Goal: Task Accomplishment & Management: Manage account settings

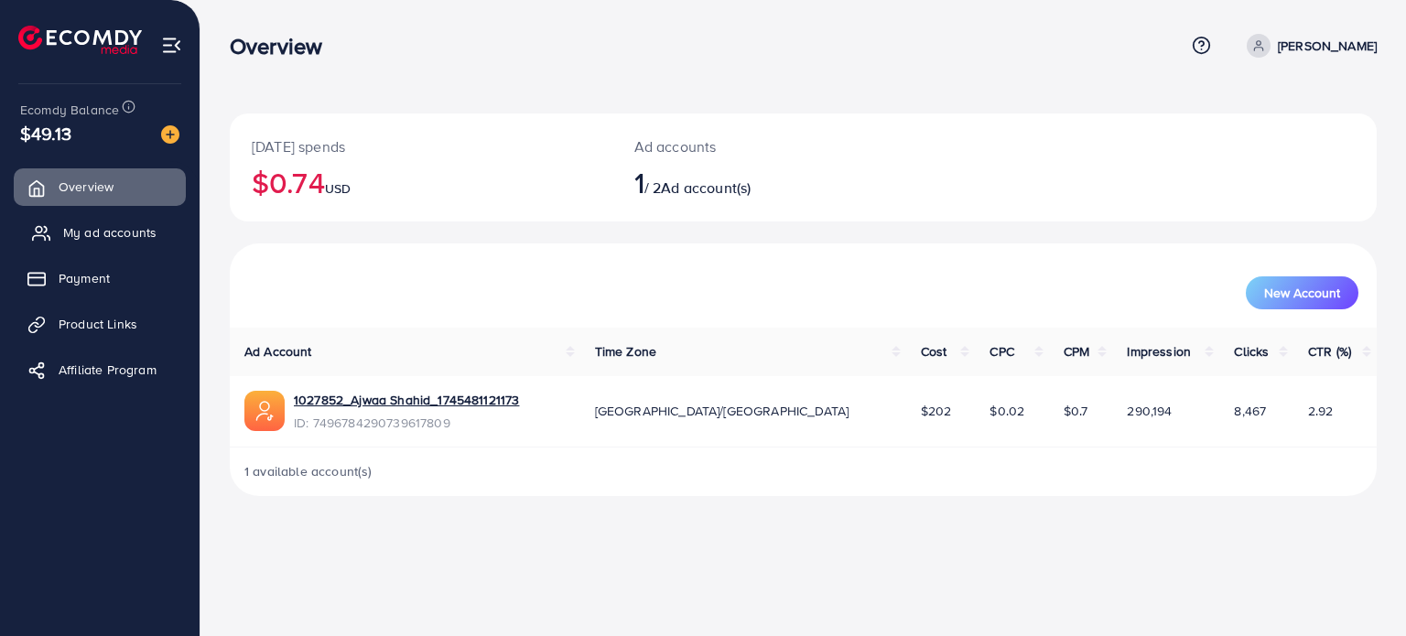
click at [137, 224] on span "My ad accounts" at bounding box center [109, 232] width 93 height 18
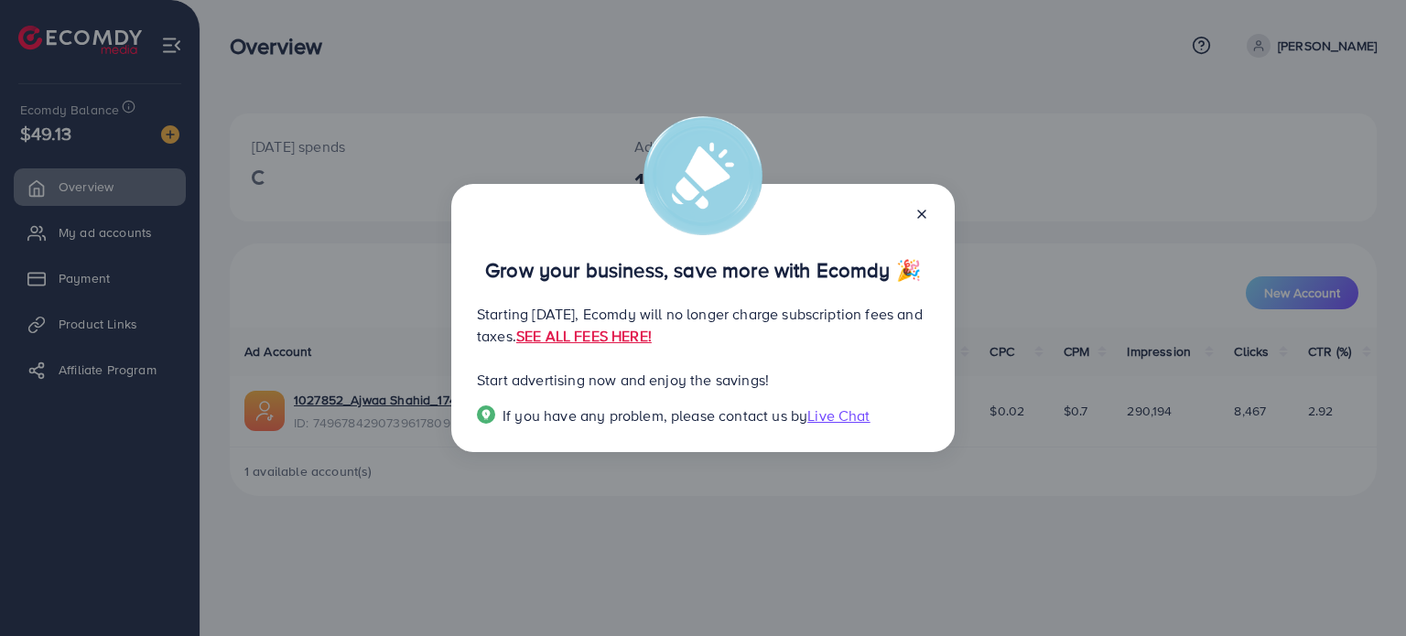
drag, startPoint x: 923, startPoint y: 207, endPoint x: 752, endPoint y: 208, distance: 171.1
click at [922, 208] on icon at bounding box center [921, 214] width 15 height 15
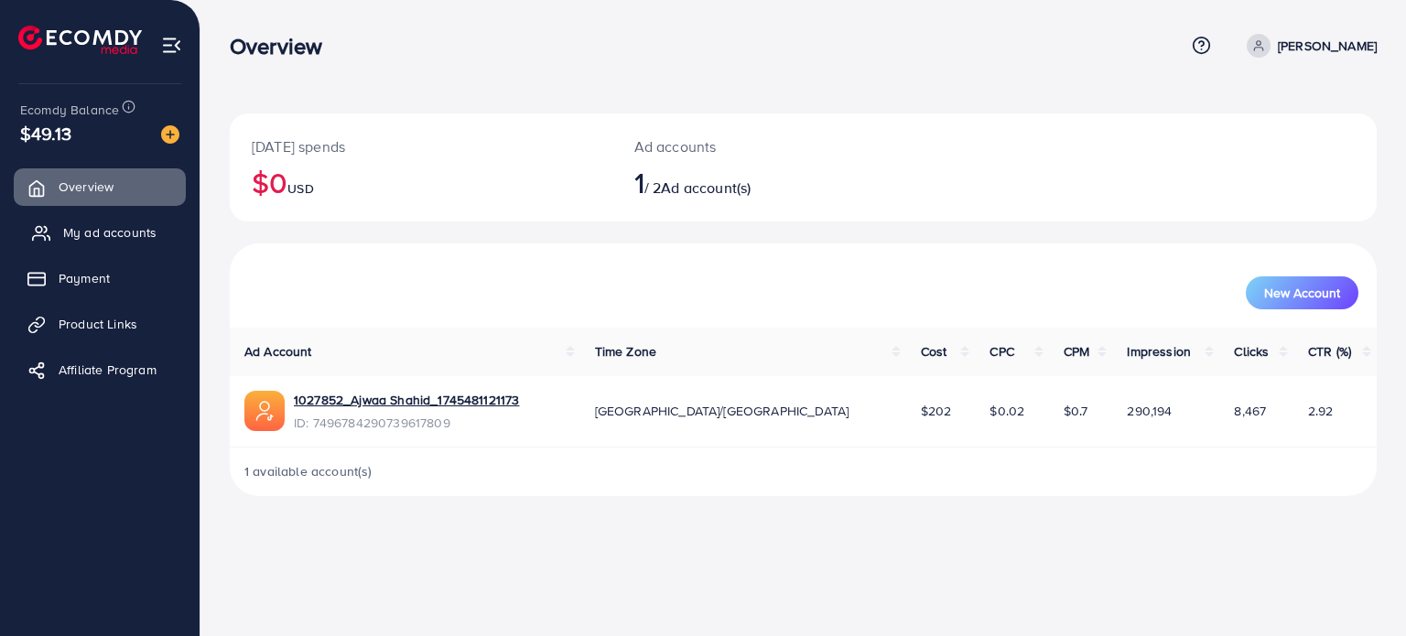
click at [124, 223] on span "My ad accounts" at bounding box center [109, 232] width 93 height 18
